Goal: Information Seeking & Learning: Learn about a topic

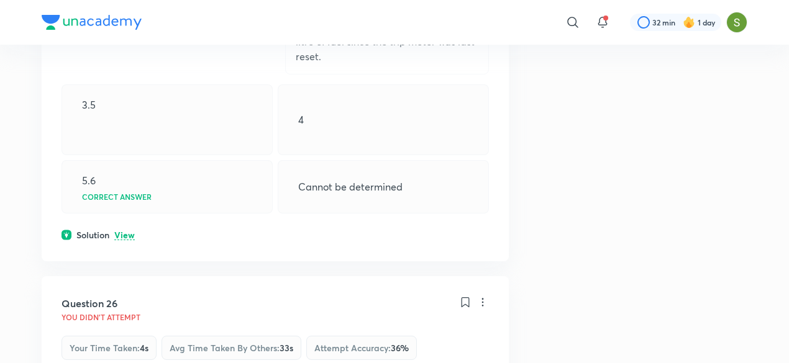
scroll to position [742, 0]
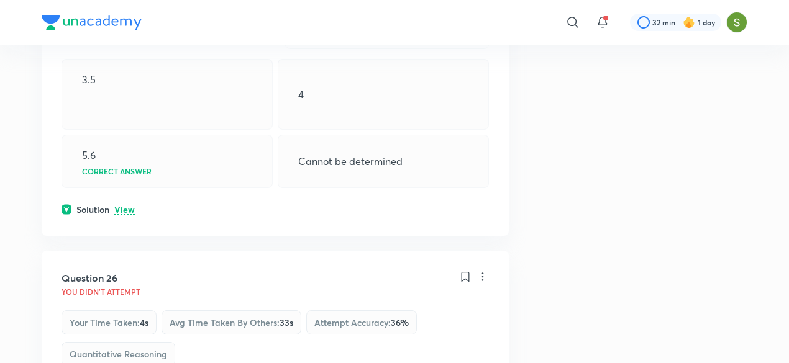
click at [119, 206] on p "View" at bounding box center [124, 210] width 20 height 9
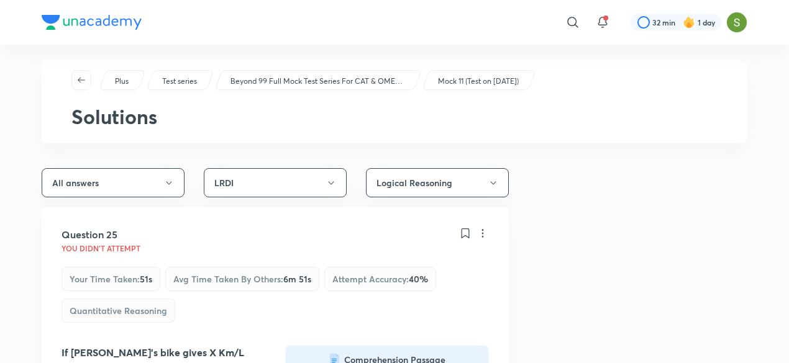
scroll to position [0, 0]
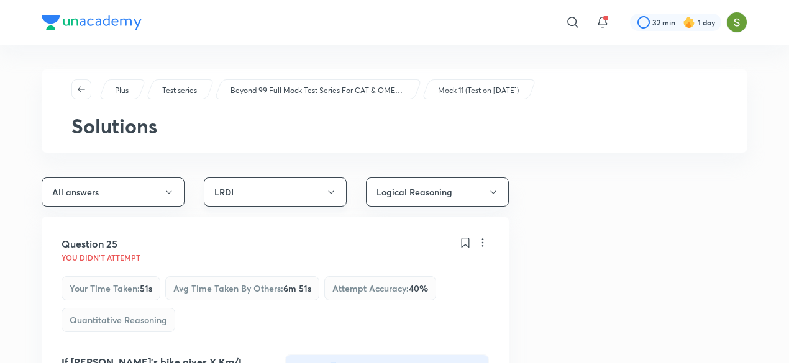
click at [260, 189] on button "LRDI" at bounding box center [275, 192] width 143 height 29
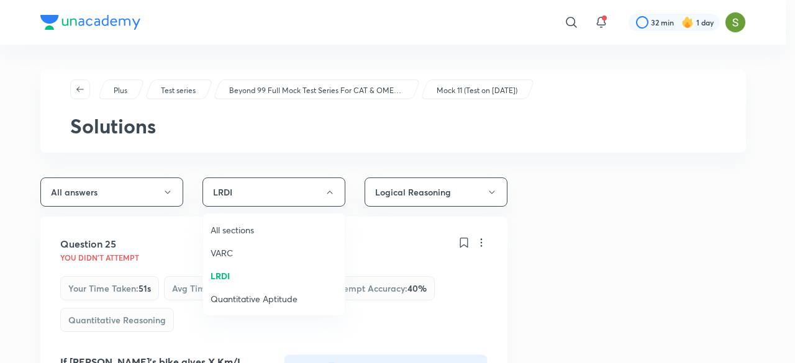
click at [75, 80] on div at bounding box center [397, 181] width 795 height 363
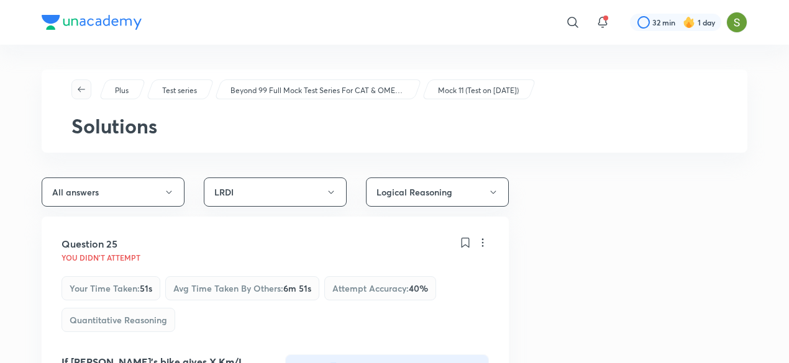
click at [82, 91] on icon "button" at bounding box center [81, 89] width 10 height 10
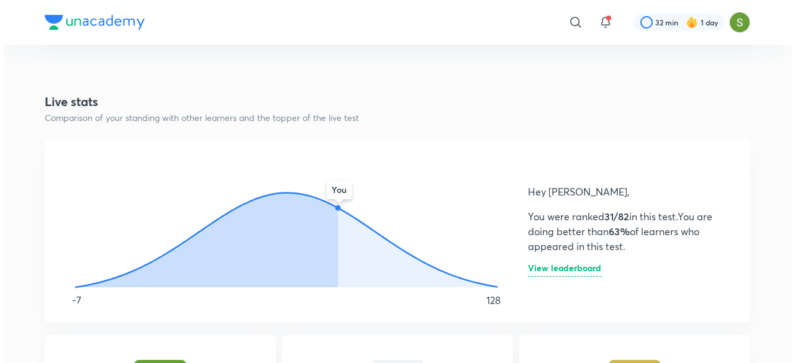
scroll to position [611, 0]
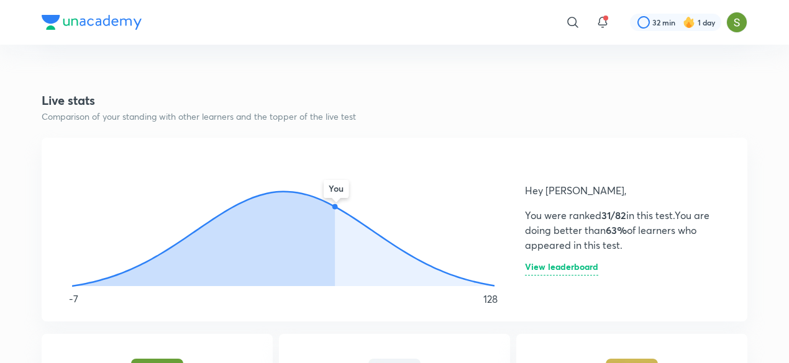
click at [574, 273] on h6 "View leaderboard" at bounding box center [561, 269] width 73 height 13
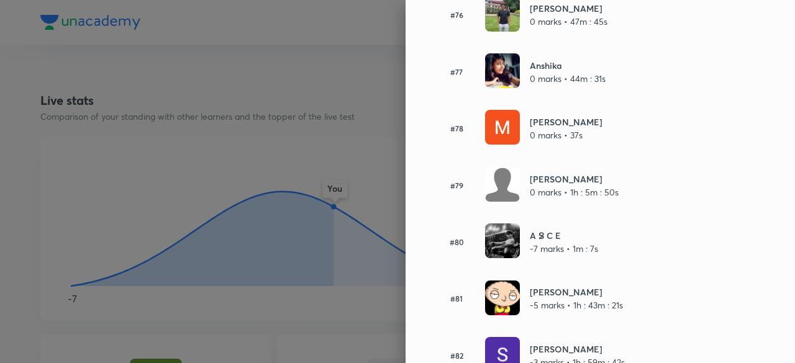
scroll to position [4495, 0]
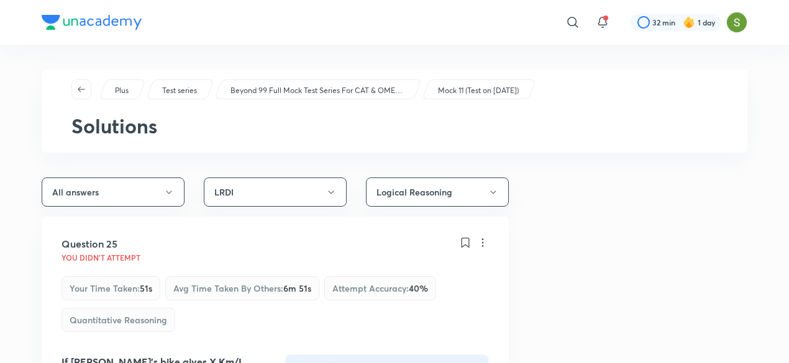
click at [116, 90] on p "Plus" at bounding box center [122, 90] width 14 height 11
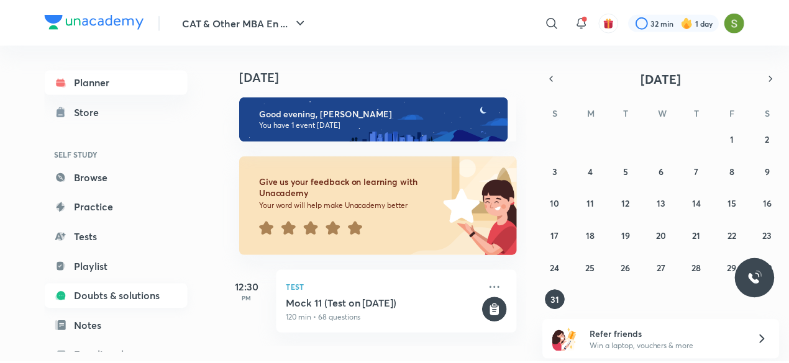
scroll to position [135, 0]
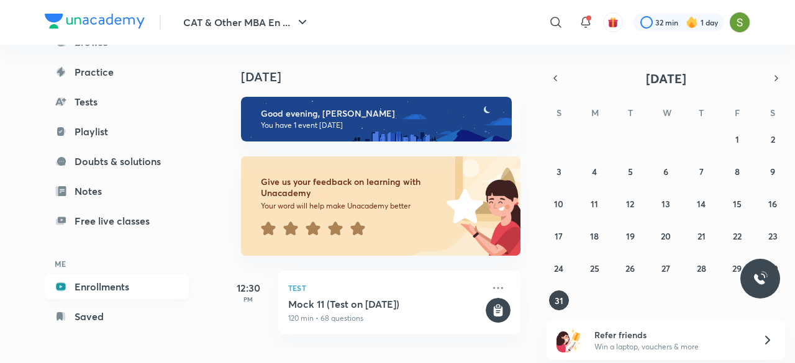
click at [120, 291] on link "Enrollments" at bounding box center [117, 287] width 144 height 25
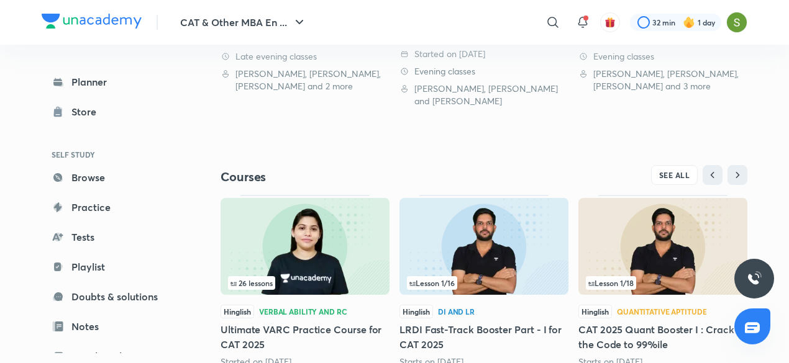
scroll to position [491, 0]
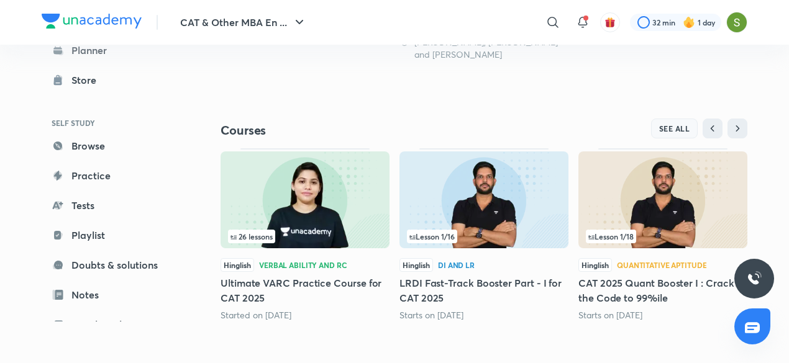
click at [673, 132] on span "SEE ALL" at bounding box center [674, 128] width 31 height 9
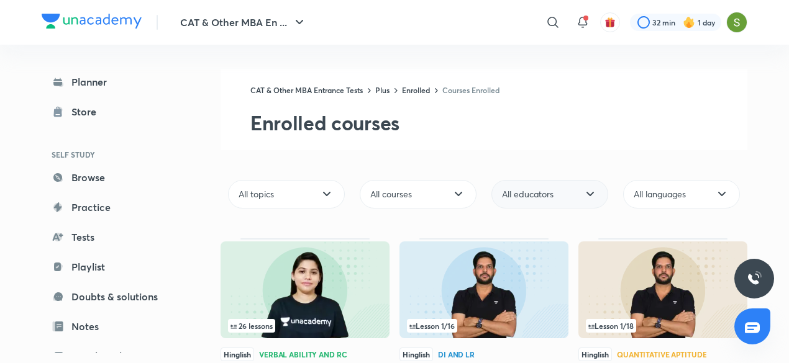
click at [532, 197] on span "All educators" at bounding box center [528, 194] width 52 height 12
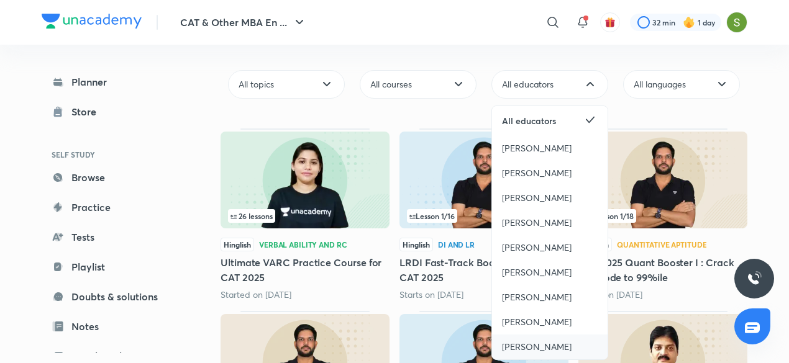
scroll to position [111, 0]
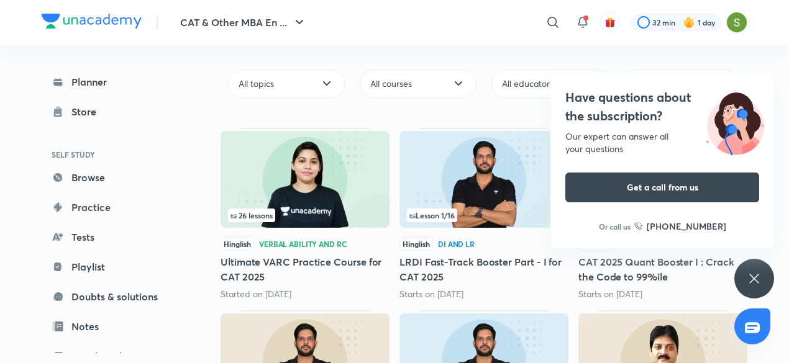
click at [754, 264] on div "Have questions about the subscription? Our expert can answer all your questions…" at bounding box center [754, 279] width 40 height 40
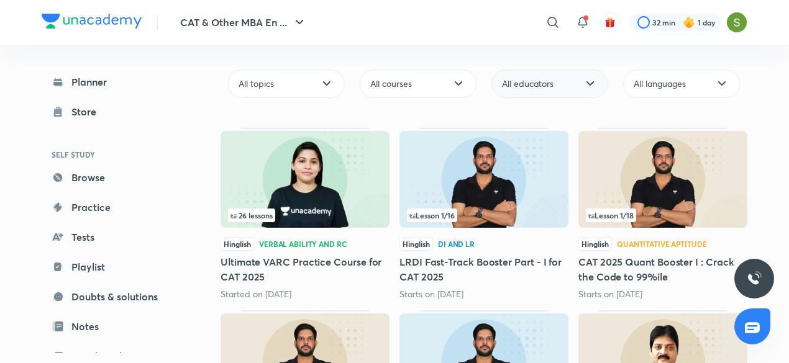
click at [572, 88] on div "All educators" at bounding box center [549, 84] width 117 height 29
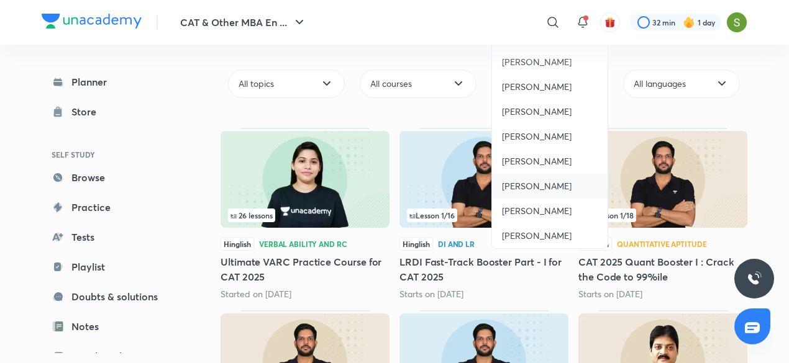
click at [544, 188] on span "[PERSON_NAME]" at bounding box center [537, 186] width 70 height 12
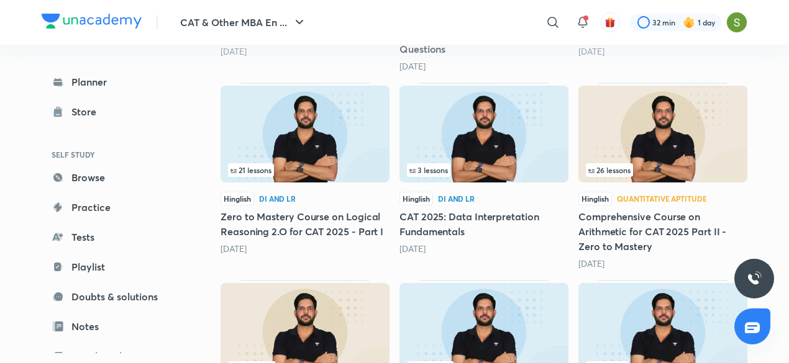
scroll to position [540, 0]
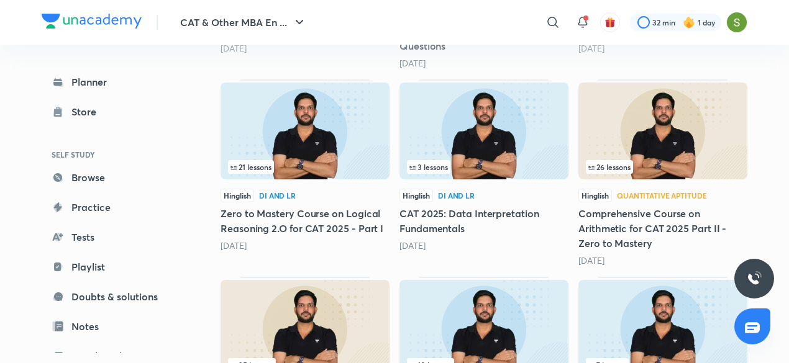
click at [371, 146] on img at bounding box center [304, 131] width 169 height 97
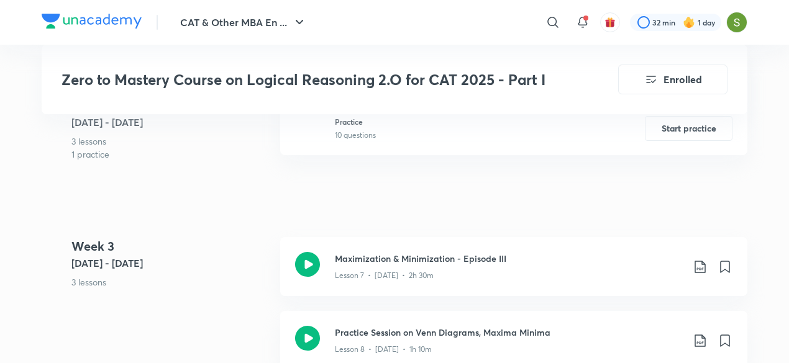
scroll to position [1257, 0]
click at [310, 270] on icon at bounding box center [307, 265] width 25 height 25
